Goal: Entertainment & Leisure: Browse casually

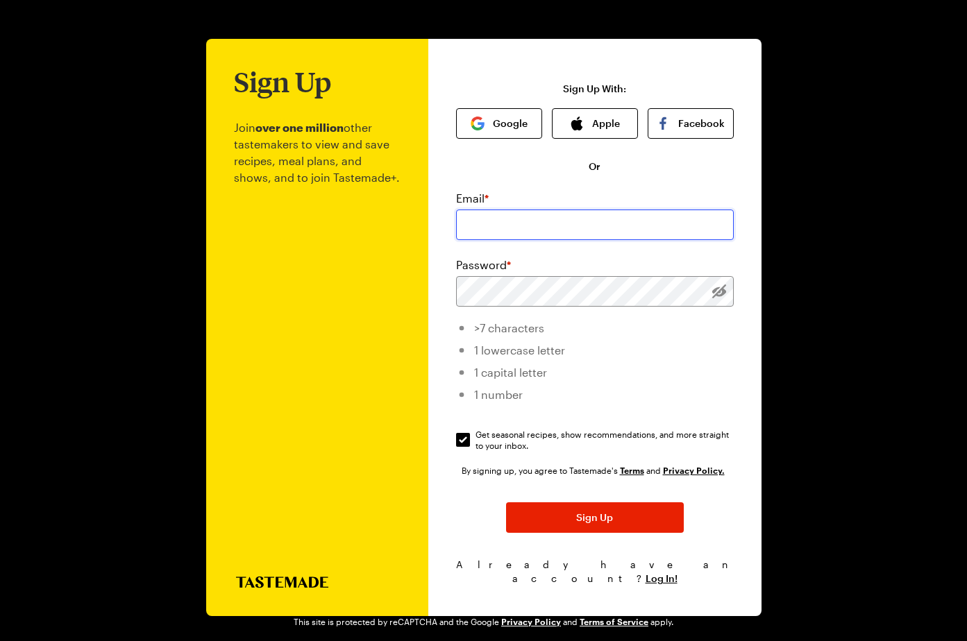
click at [497, 214] on input "email" at bounding box center [595, 225] width 278 height 31
click at [511, 194] on div "Email *" at bounding box center [595, 198] width 278 height 17
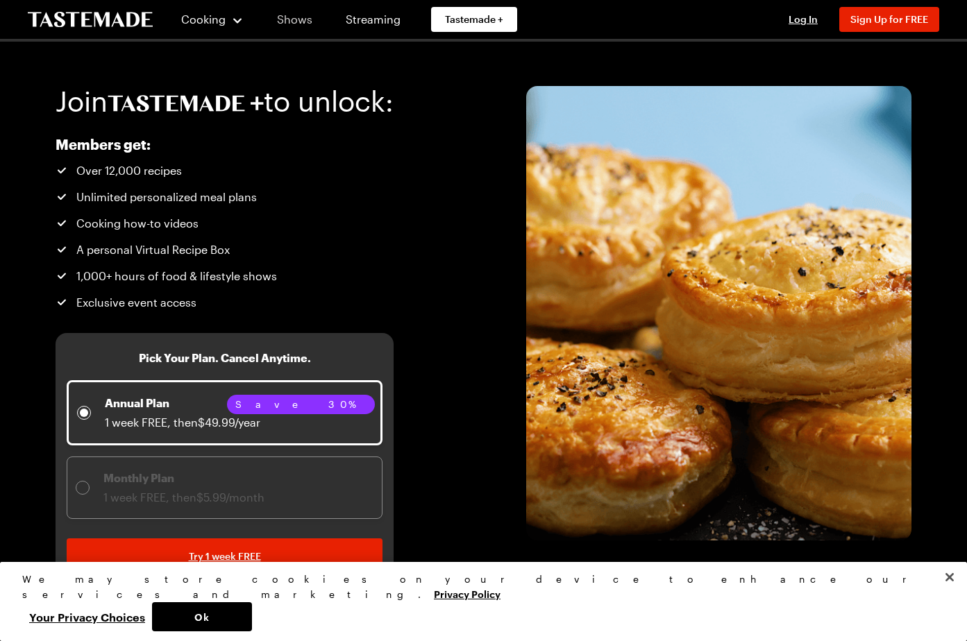
click at [292, 23] on link "Shows" at bounding box center [294, 19] width 63 height 39
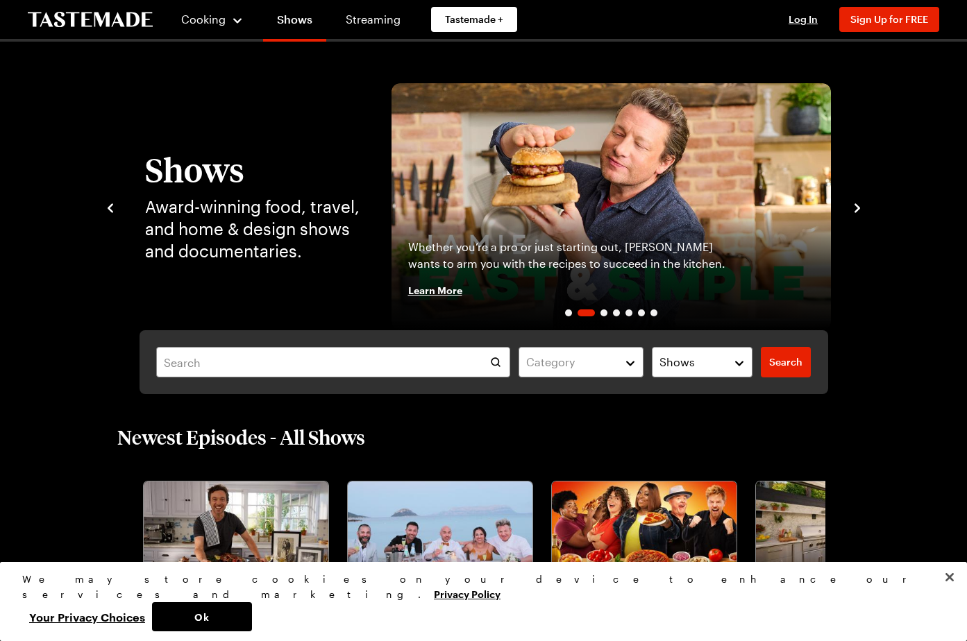
click at [855, 203] on icon "navigate to next item" at bounding box center [857, 208] width 14 height 14
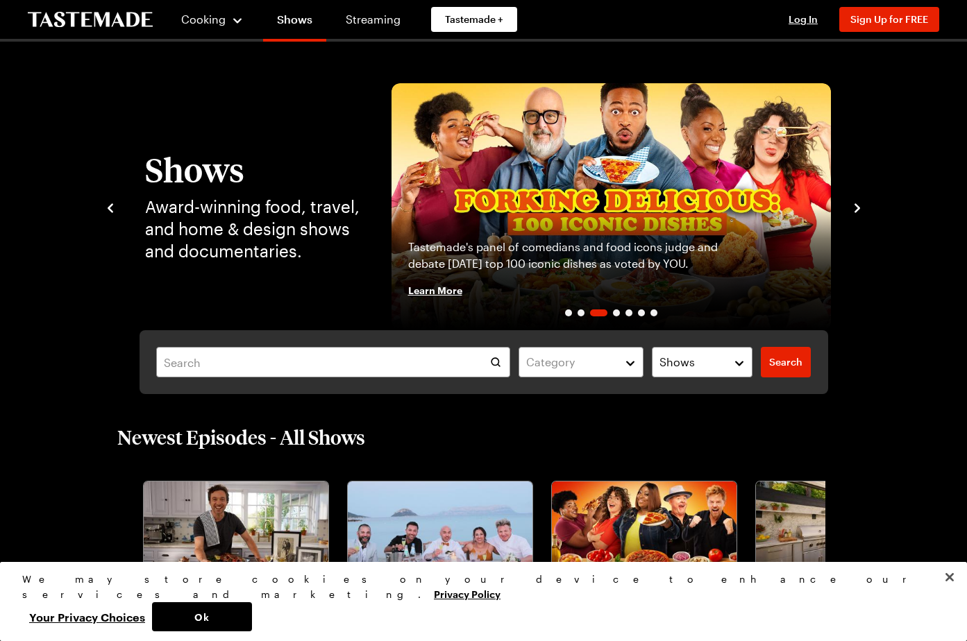
click at [855, 203] on icon "navigate to next item" at bounding box center [857, 208] width 14 height 14
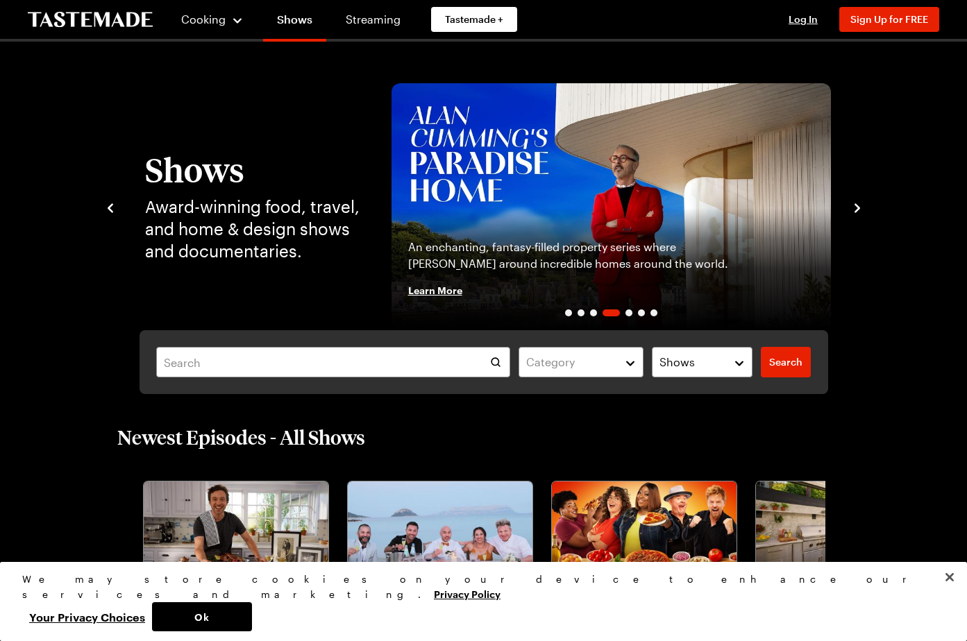
click at [855, 203] on icon "navigate to next item" at bounding box center [857, 208] width 14 height 14
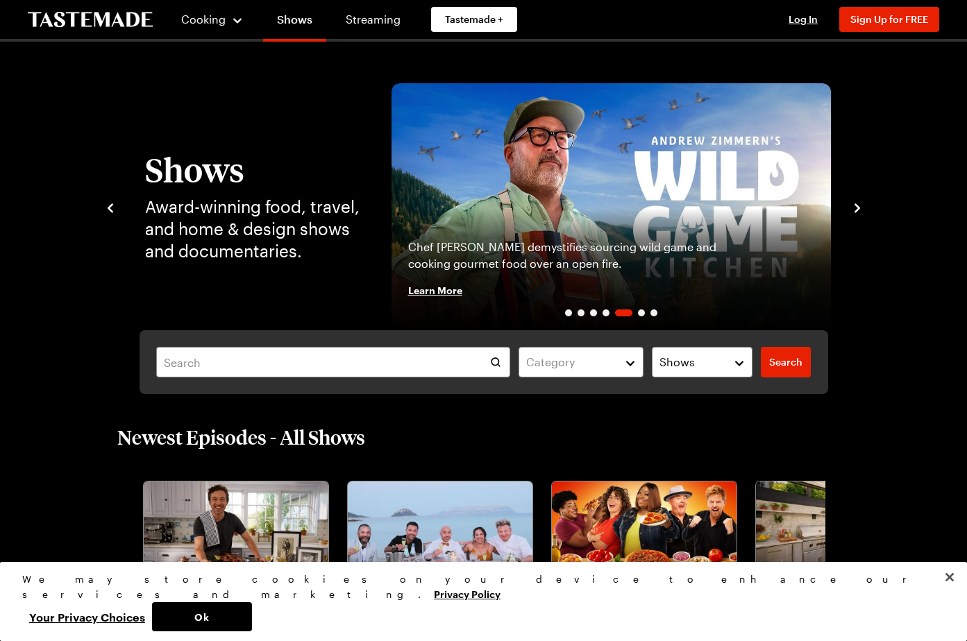
click at [854, 217] on div "Shows Award-winning food, travel, and home & design shows and documentaries. [P…" at bounding box center [483, 206] width 761 height 247
click at [854, 208] on icon "navigate to next item" at bounding box center [857, 208] width 14 height 14
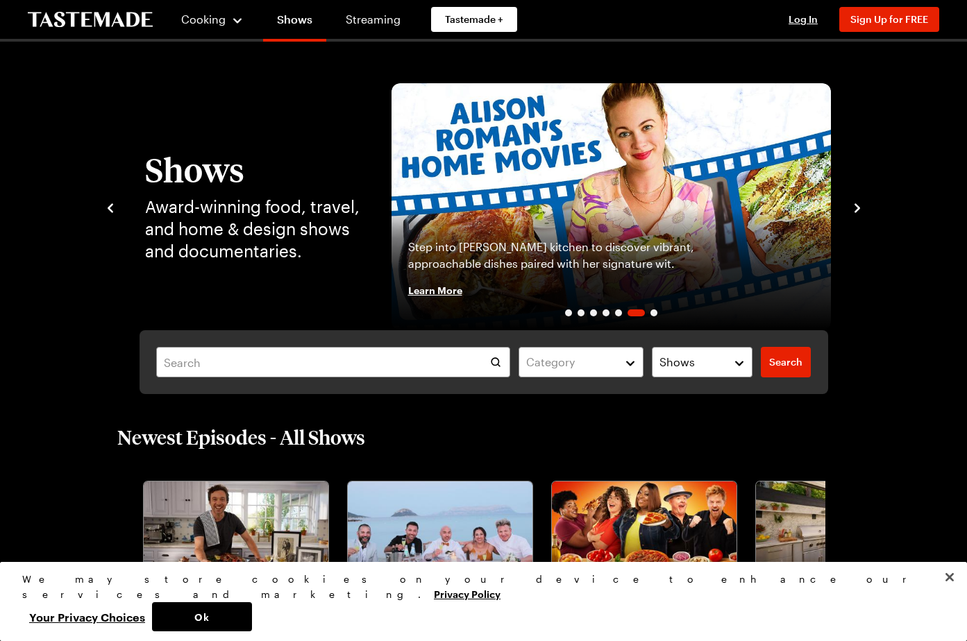
click at [856, 208] on icon "navigate to next item" at bounding box center [857, 208] width 14 height 14
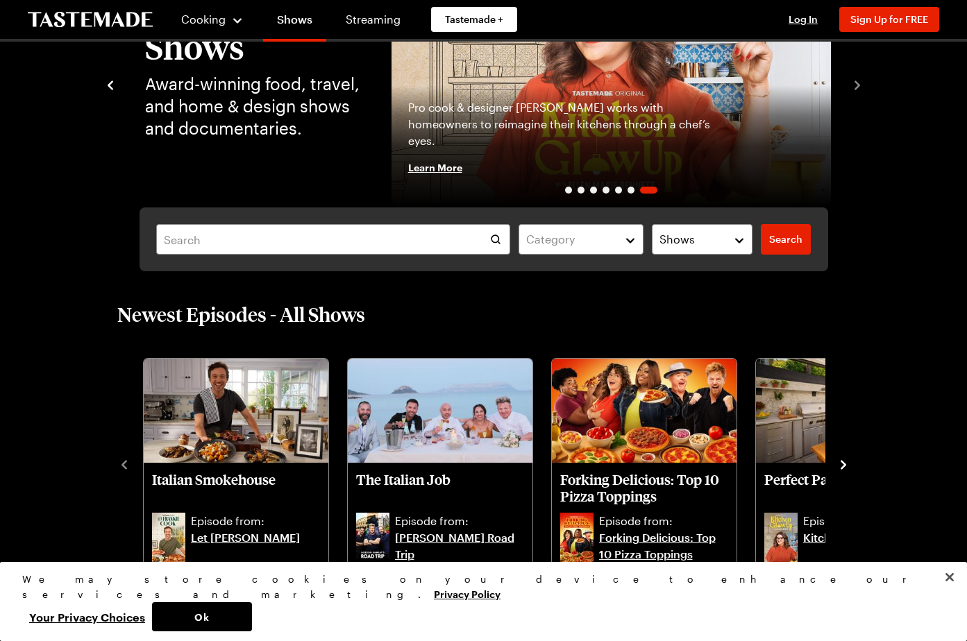
scroll to position [146, 0]
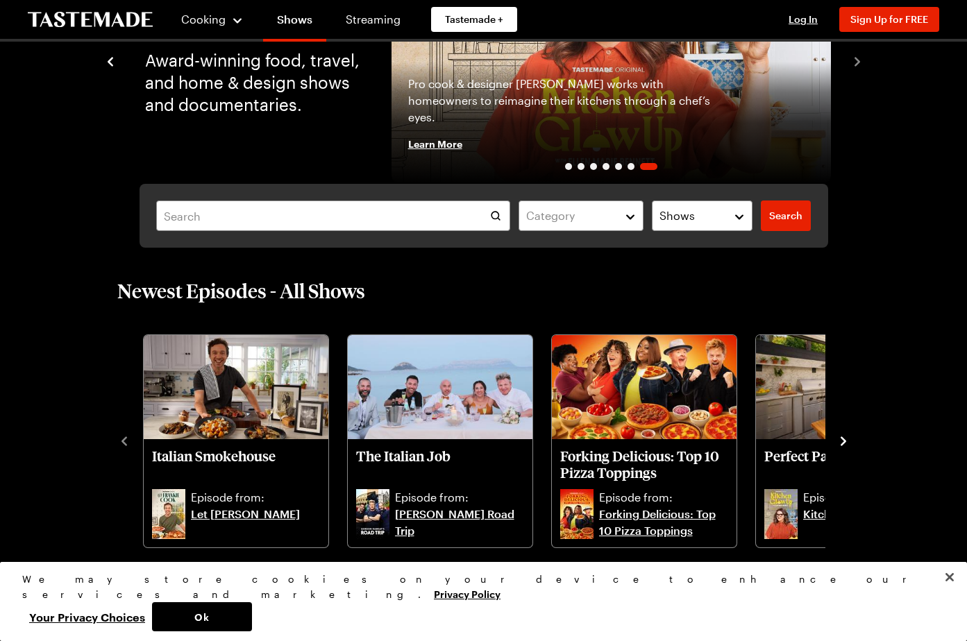
click at [851, 449] on div "Newest Episodes - All Shows Italian Smokehouse Episode from: Let [PERSON_NAME] …" at bounding box center [484, 413] width 844 height 271
click at [855, 445] on div "Newest Episodes - All Shows Italian Smokehouse Episode from: Let [PERSON_NAME] …" at bounding box center [484, 413] width 844 height 271
click at [847, 445] on icon "navigate to next item" at bounding box center [843, 441] width 14 height 14
